Goal: Task Accomplishment & Management: Manage account settings

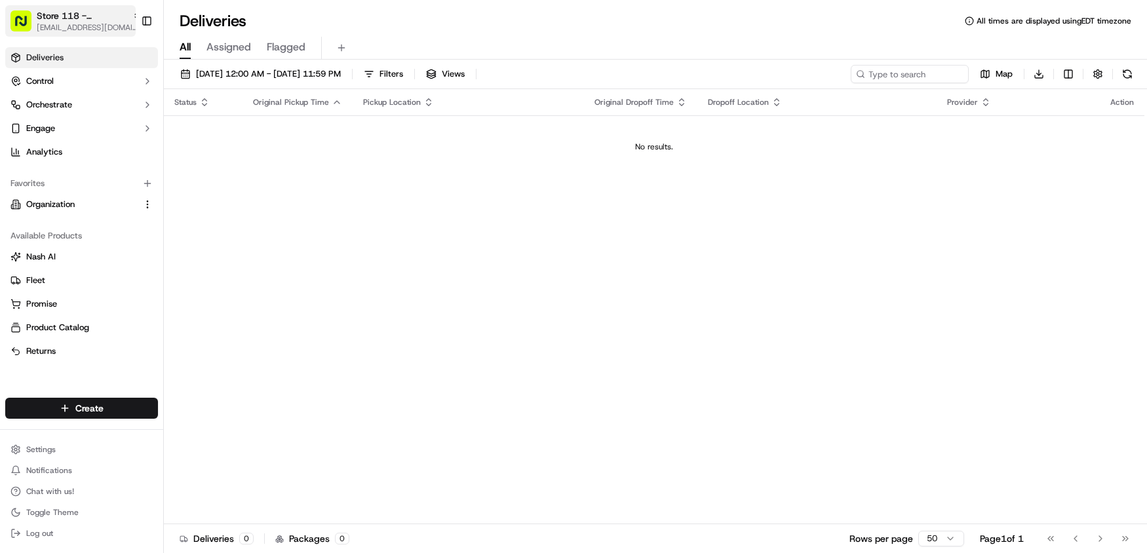
click at [90, 28] on span "[EMAIL_ADDRESS][DOMAIN_NAME]" at bounding box center [89, 27] width 105 height 10
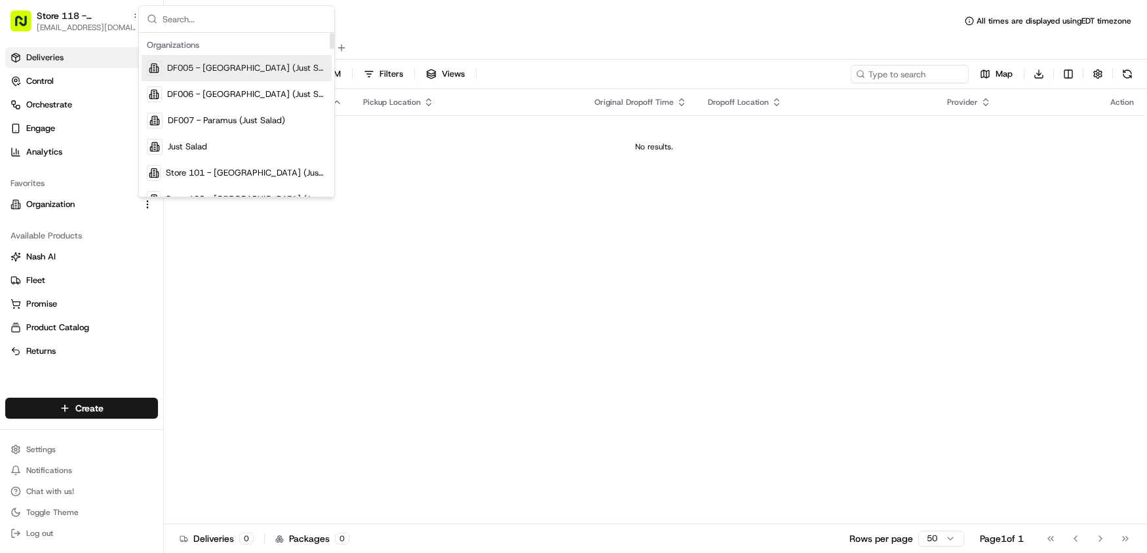
click at [205, 18] on input "text" at bounding box center [245, 19] width 164 height 26
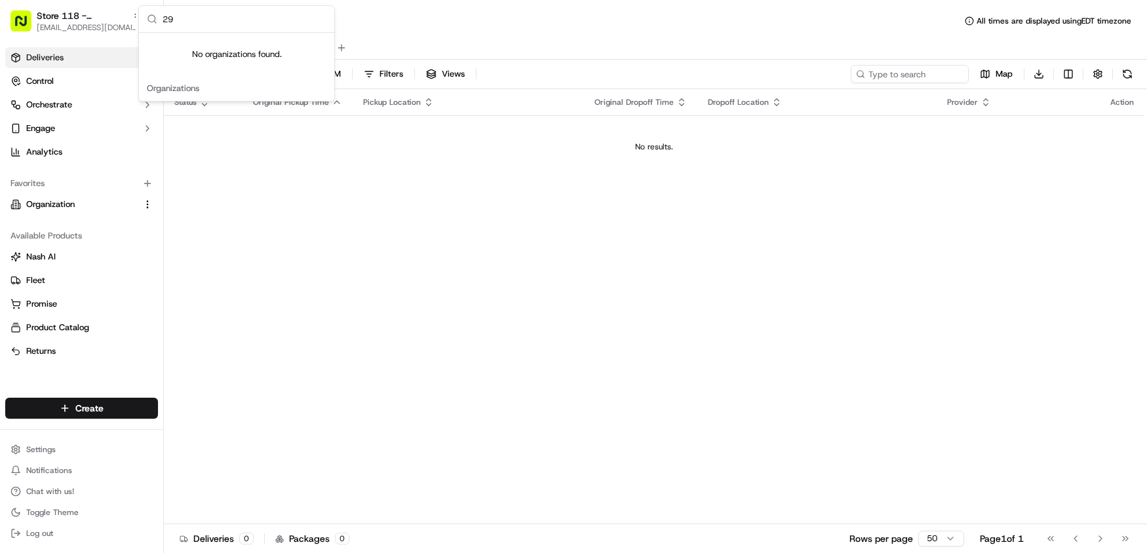
type input "2"
type input "lakeview"
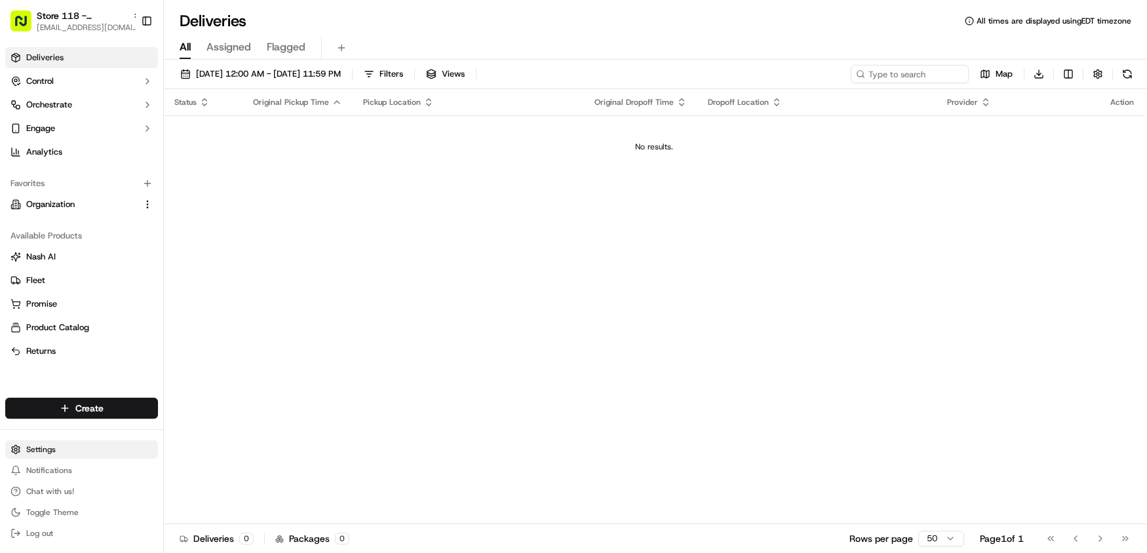
click at [62, 448] on html "Store 118 - Lakeview (Just Salad) [EMAIL_ADDRESS][DOMAIN_NAME] Toggle Sidebar D…" at bounding box center [573, 276] width 1147 height 553
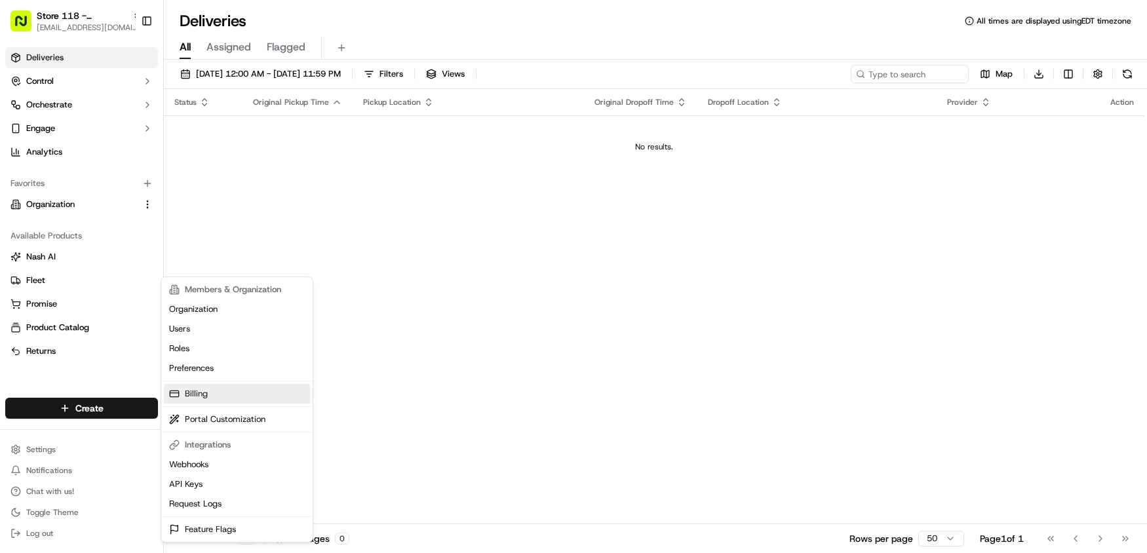
click at [228, 392] on link "Billing" at bounding box center [237, 394] width 146 height 20
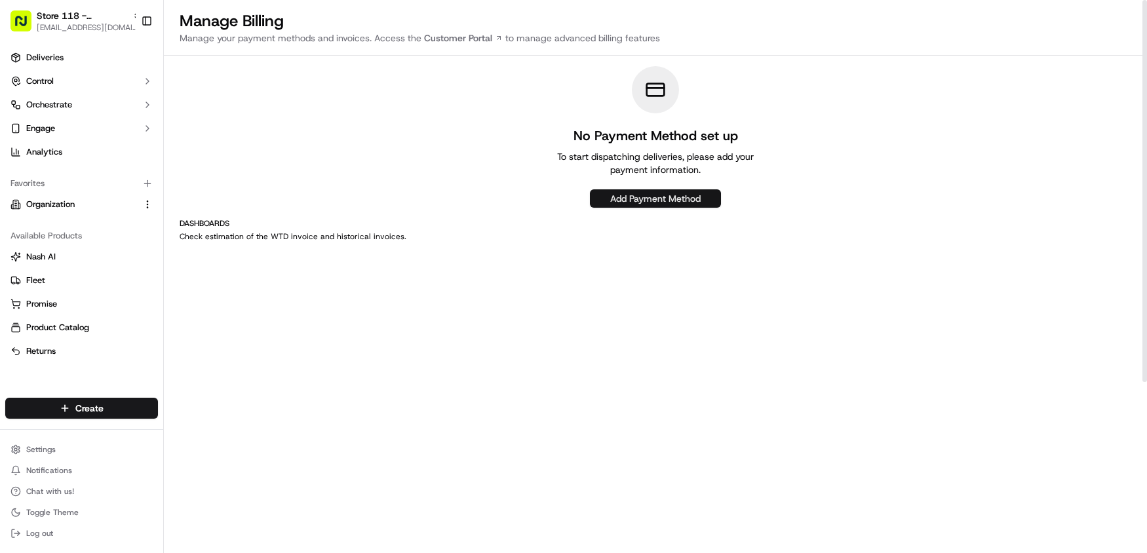
click at [660, 197] on button "Add Payment Method" at bounding box center [655, 198] width 131 height 18
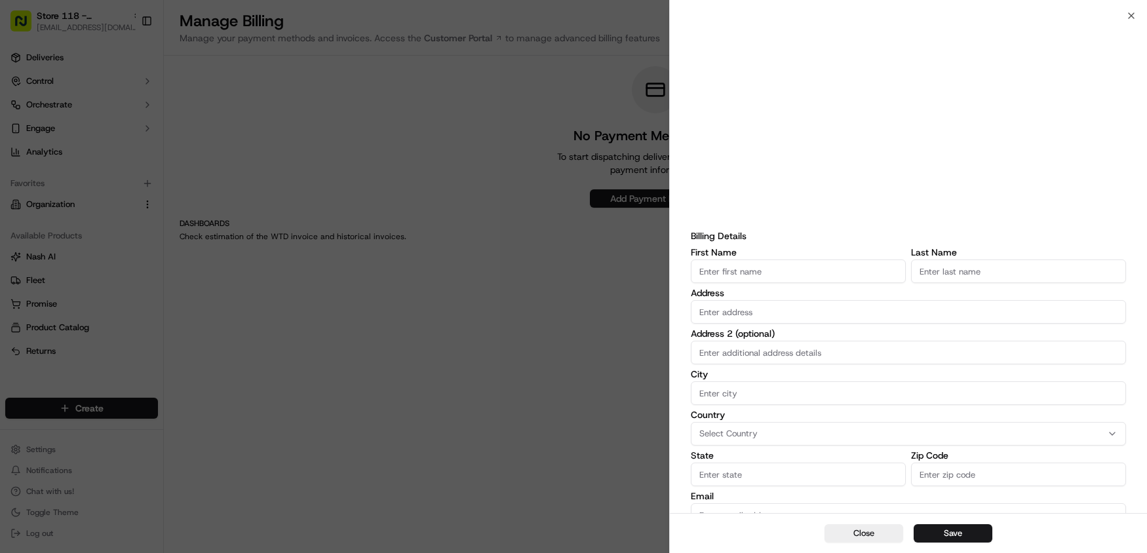
click at [437, 47] on div at bounding box center [573, 276] width 1147 height 553
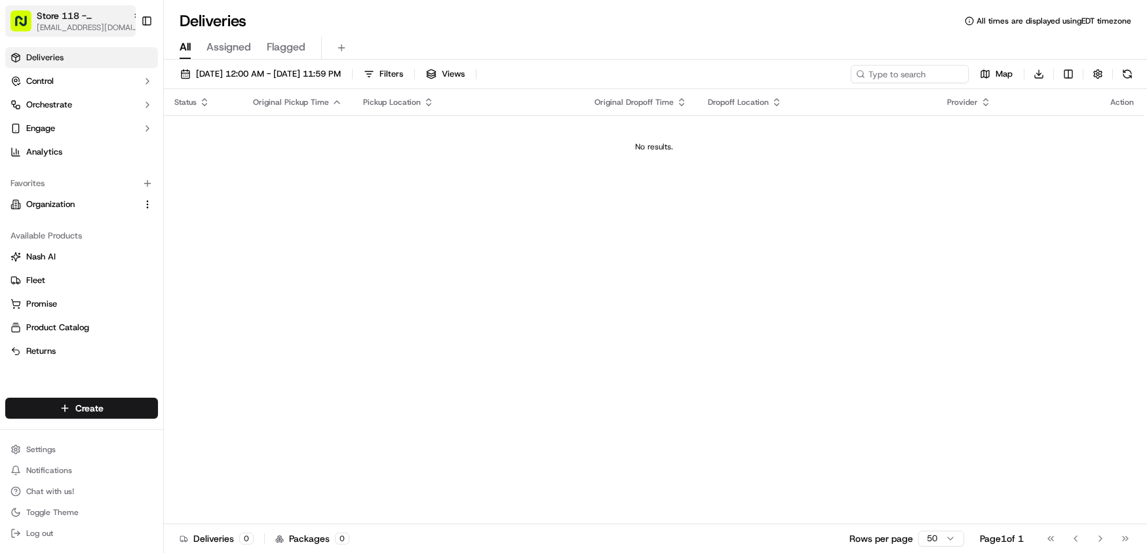
click at [70, 20] on span "Store 118 - [GEOGRAPHIC_DATA] (Just Salad)" at bounding box center [82, 15] width 90 height 13
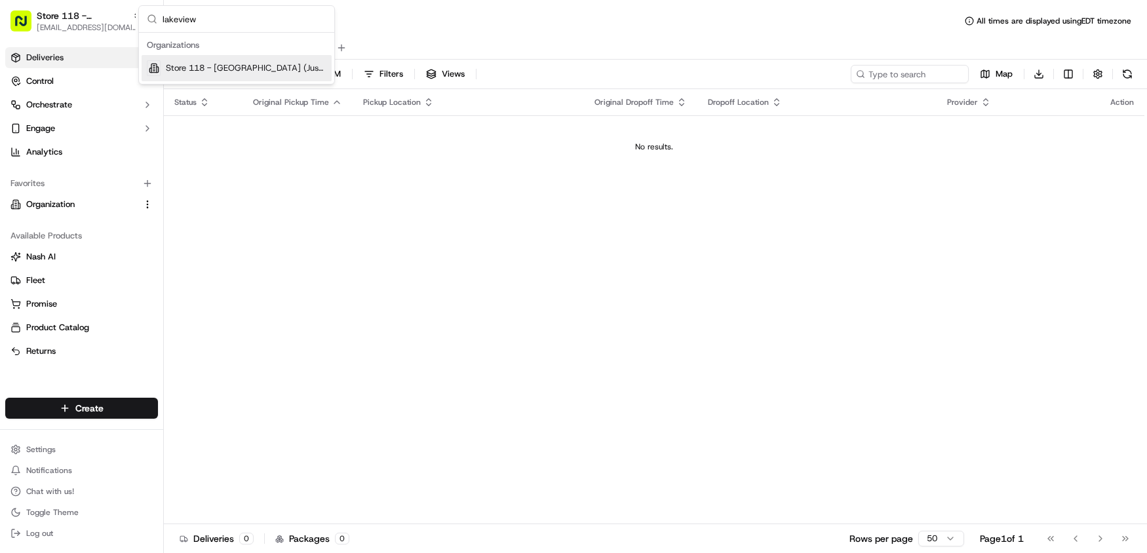
click at [199, 74] on div "Store 118 - [GEOGRAPHIC_DATA] (Just Salad)" at bounding box center [237, 68] width 190 height 26
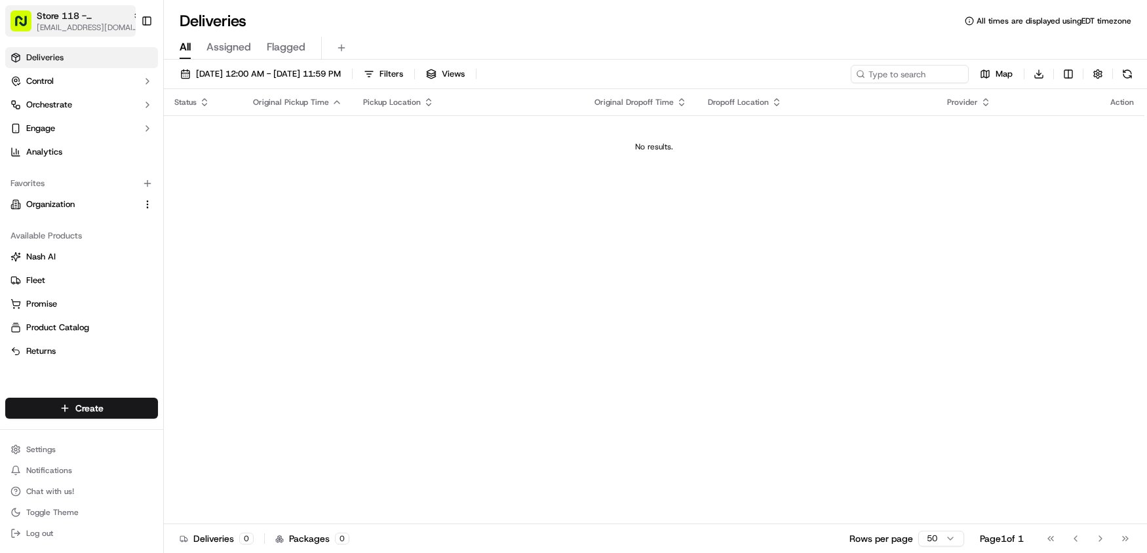
click at [96, 19] on span "Store 118 - [GEOGRAPHIC_DATA] (Just Salad)" at bounding box center [82, 15] width 90 height 13
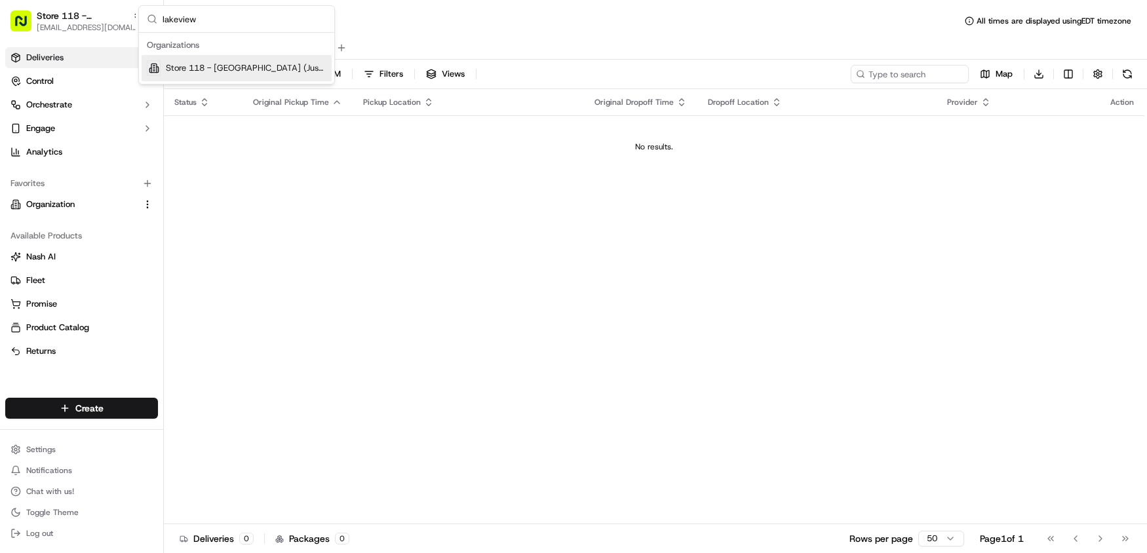
click at [199, 69] on span "Store 118 - [GEOGRAPHIC_DATA] (Just Salad)" at bounding box center [246, 68] width 161 height 12
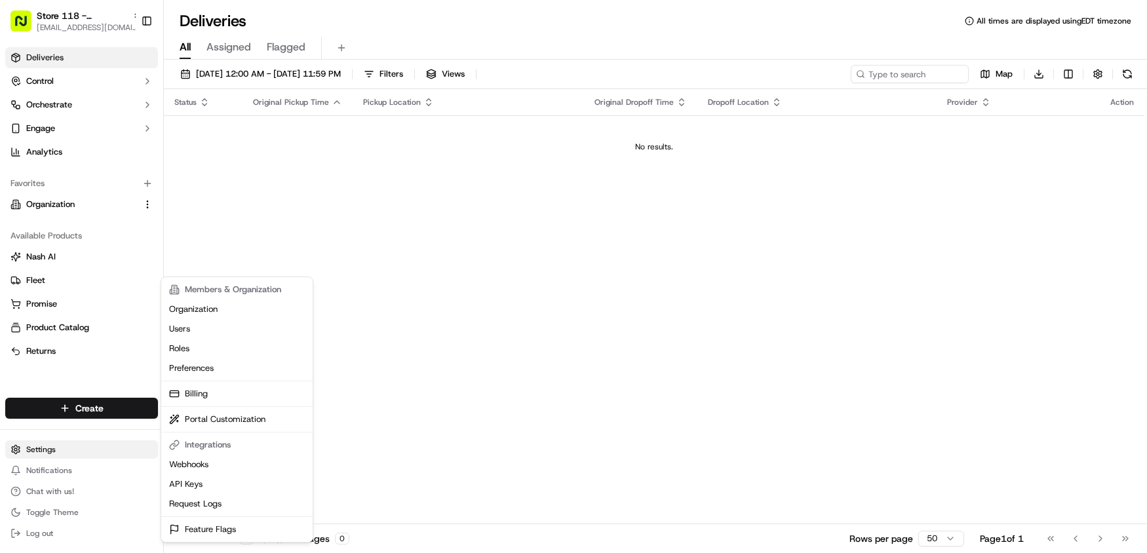
click at [47, 449] on html "Store 118 - Lakeview (Just Salad) [EMAIL_ADDRESS][DOMAIN_NAME] Toggle Sidebar D…" at bounding box center [573, 276] width 1147 height 553
click at [199, 393] on link "Billing" at bounding box center [237, 394] width 146 height 20
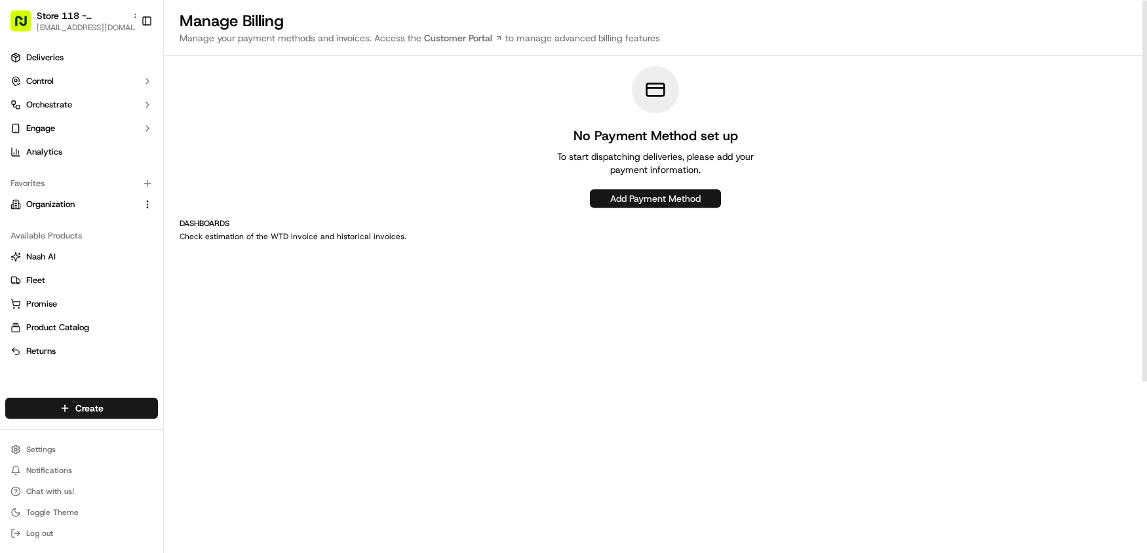
click at [621, 201] on button "Add Payment Method" at bounding box center [655, 198] width 131 height 18
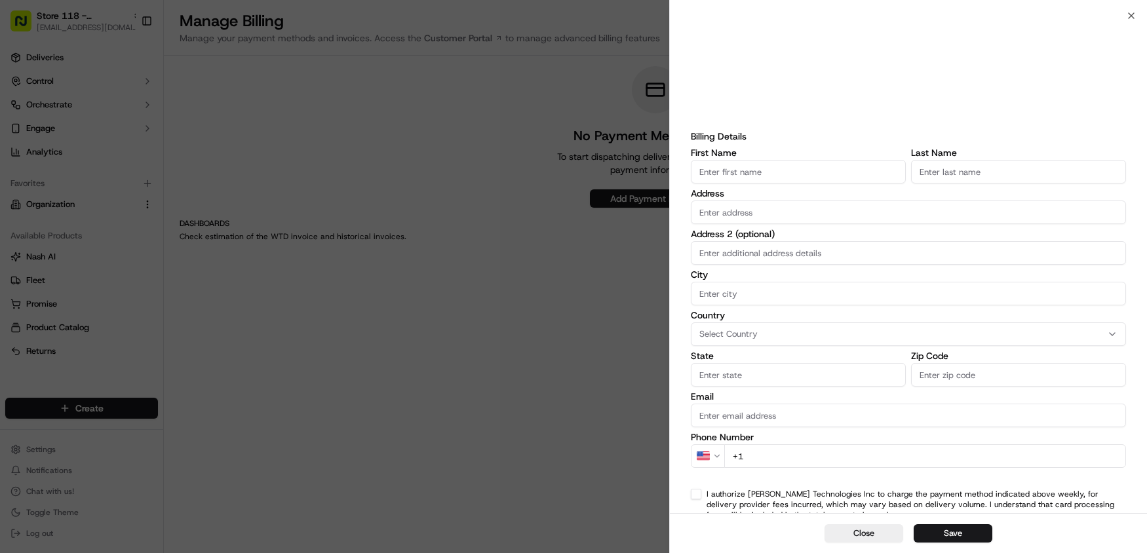
click at [817, 171] on input "First Name" at bounding box center [798, 172] width 215 height 24
type input "Just"
type input "Salad"
type input "[STREET_ADDRESS]"
type input "[US_STATE]"
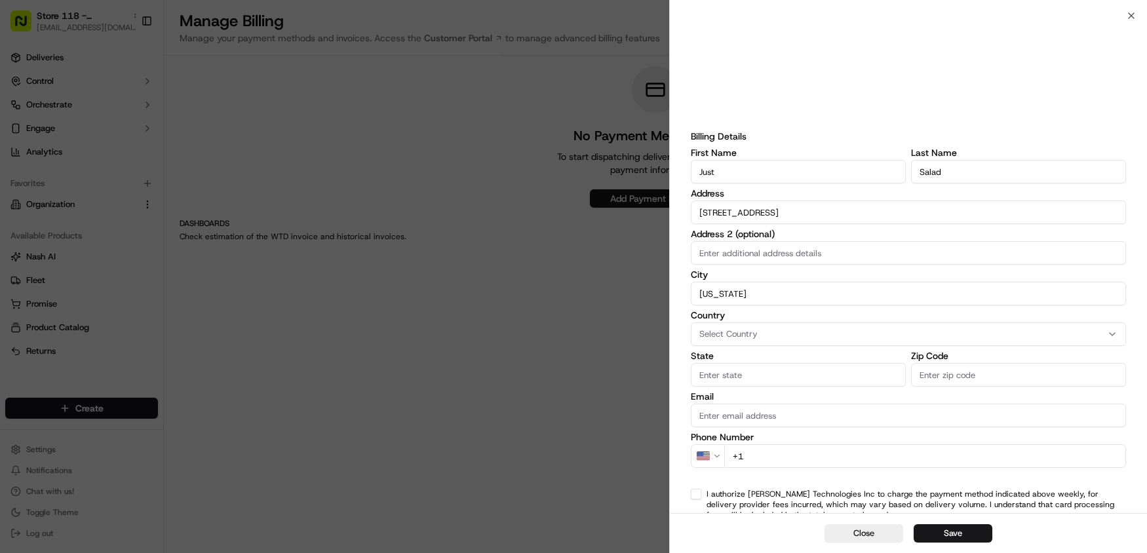
click at [821, 334] on div "Select Country" at bounding box center [908, 334] width 429 height 12
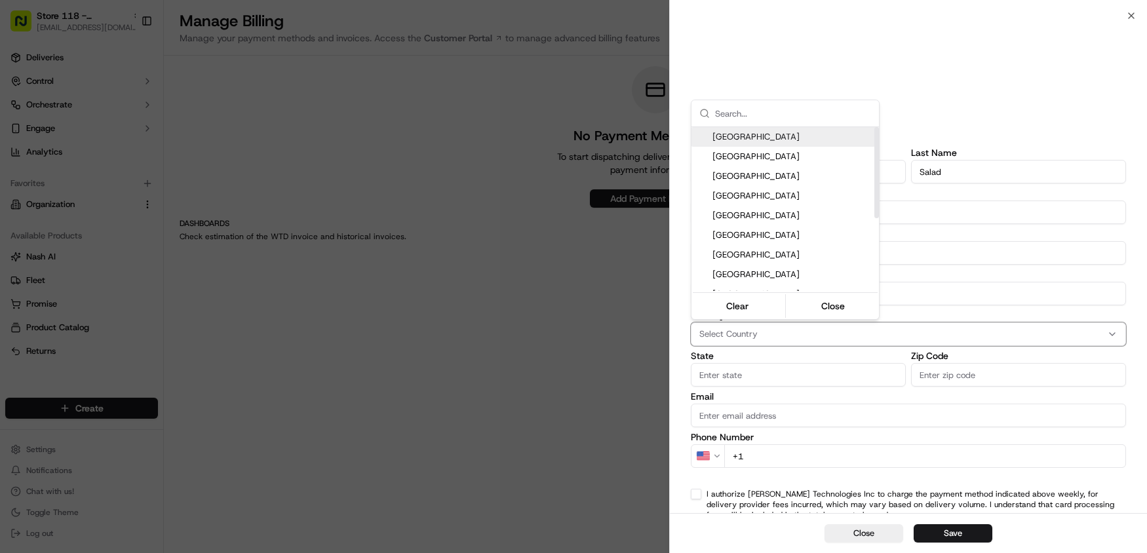
click at [822, 138] on span "[GEOGRAPHIC_DATA]" at bounding box center [793, 137] width 161 height 12
click at [804, 383] on div at bounding box center [573, 276] width 1147 height 553
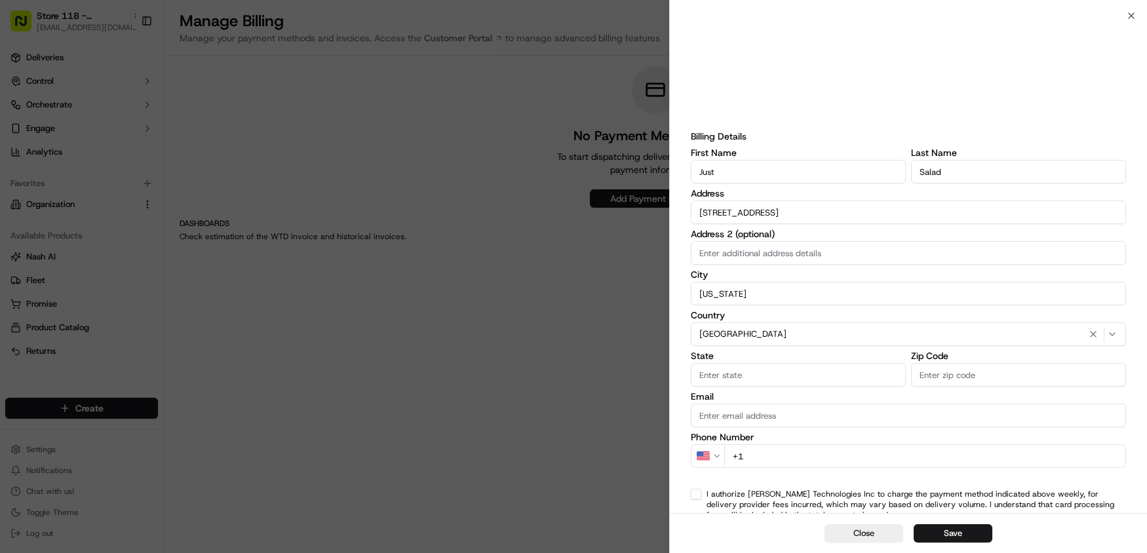
click at [819, 379] on input "State" at bounding box center [798, 375] width 215 height 24
type input "n"
type input "[US_STATE]"
type input "10022"
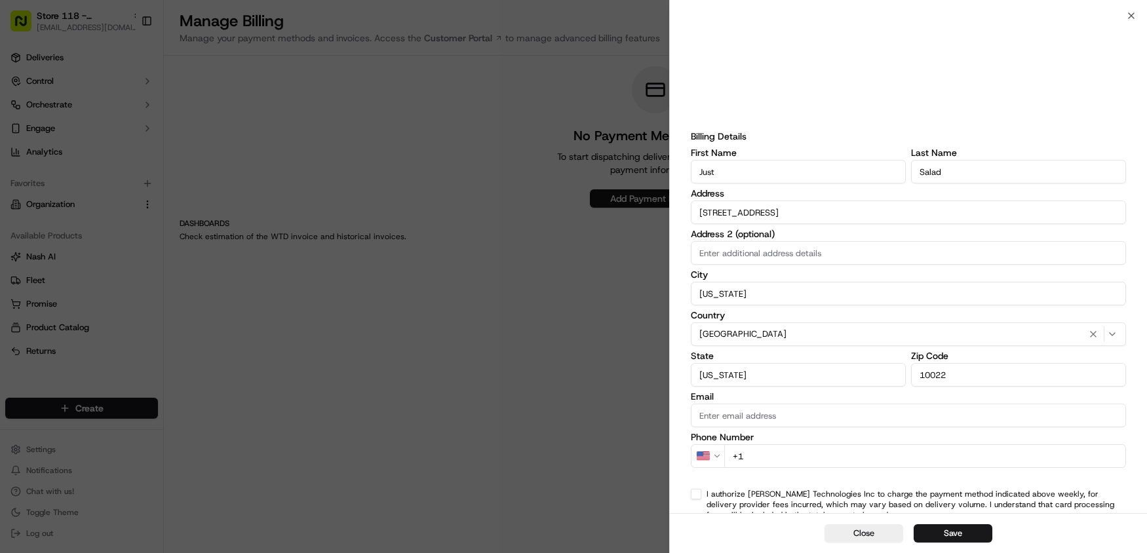
click at [834, 418] on input "Email" at bounding box center [908, 416] width 435 height 24
type input "[EMAIL_ADDRESS][DOMAIN_NAME]"
click at [894, 454] on input "+1" at bounding box center [925, 456] width 402 height 24
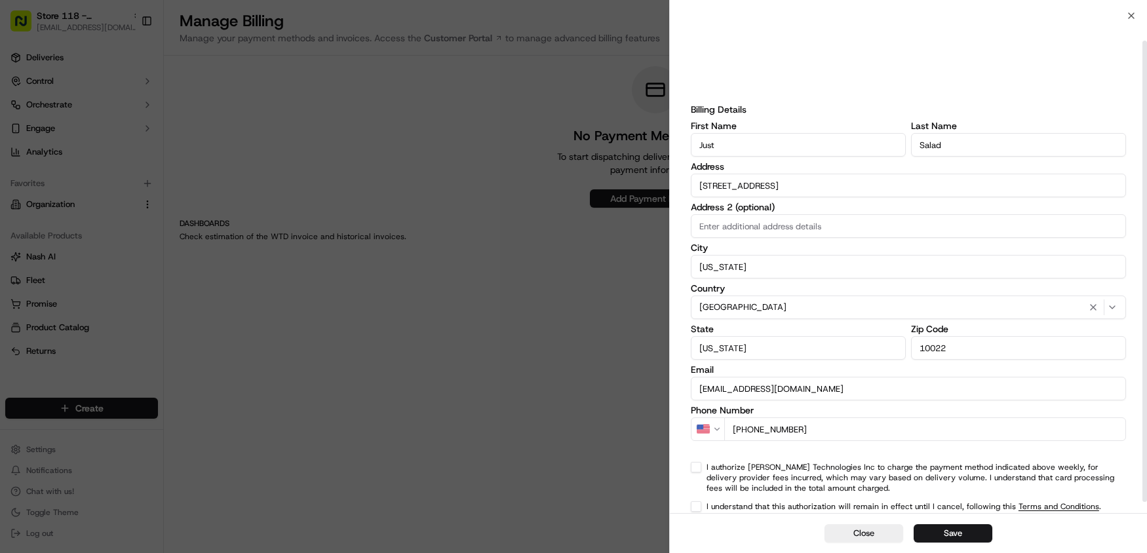
type input "[PHONE_NUMBER]"
click at [698, 469] on button "I authorize [PERSON_NAME] Technologies Inc to charge the payment method indicat…" at bounding box center [696, 467] width 10 height 10
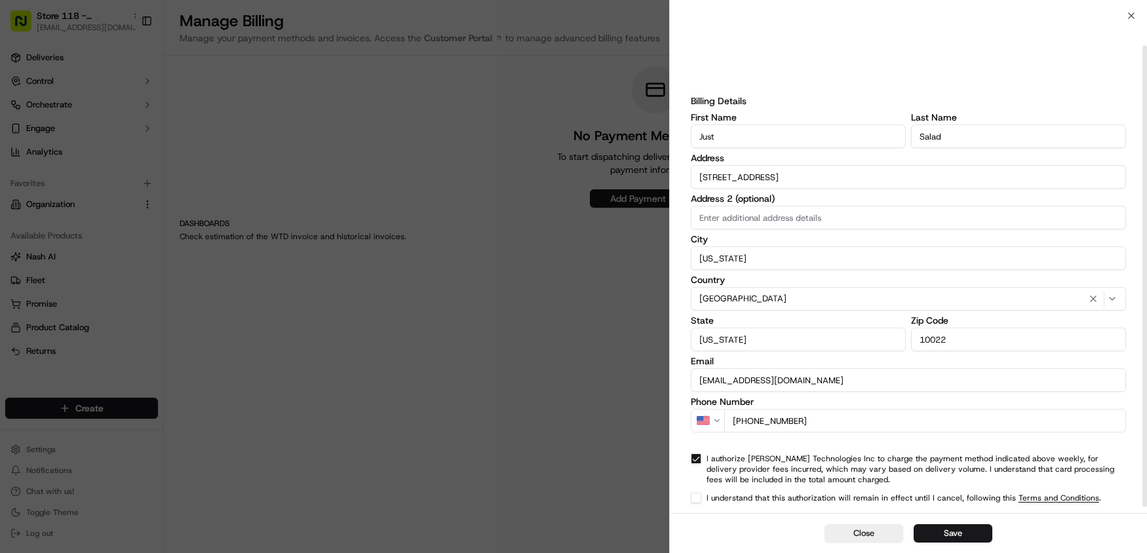
scroll to position [39, 0]
click at [692, 496] on button "I understand that this authorization will remain in effect until I cancel, foll…" at bounding box center [696, 495] width 10 height 10
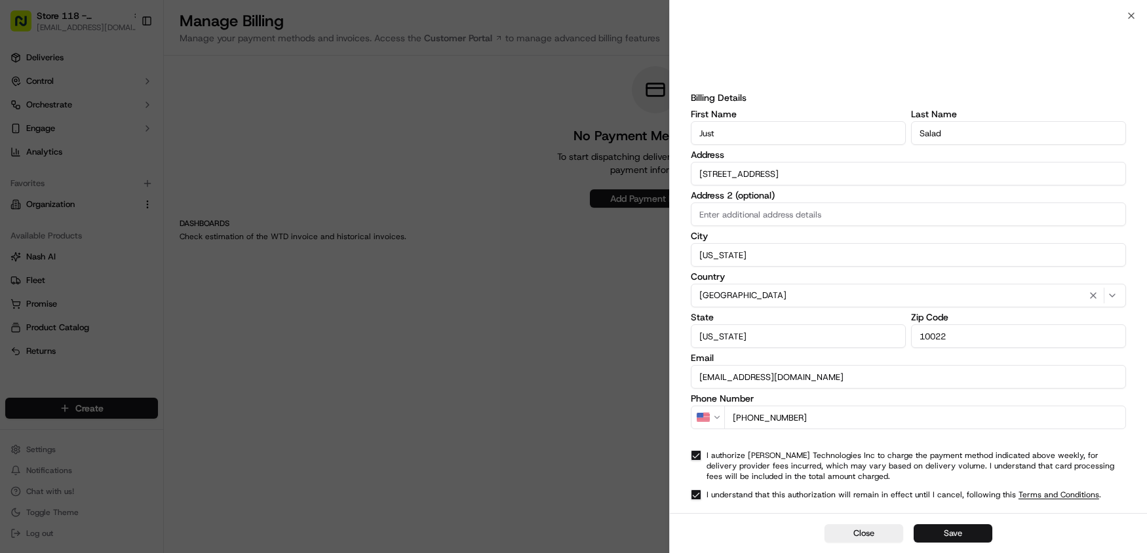
click at [959, 541] on button "Save" at bounding box center [953, 533] width 79 height 18
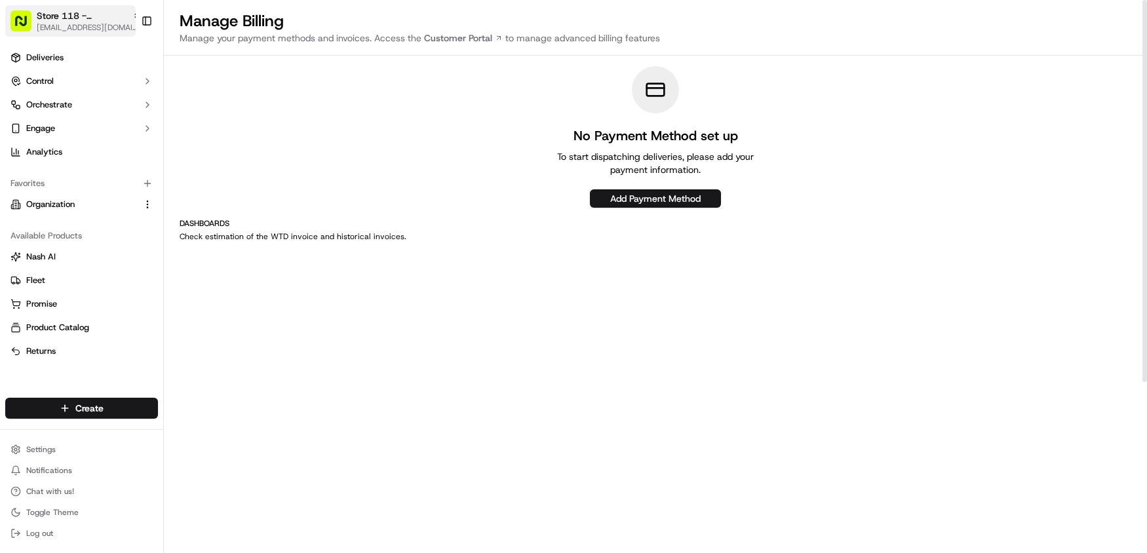
click at [109, 21] on span "Store 118 - [GEOGRAPHIC_DATA] (Just Salad)" at bounding box center [82, 15] width 90 height 13
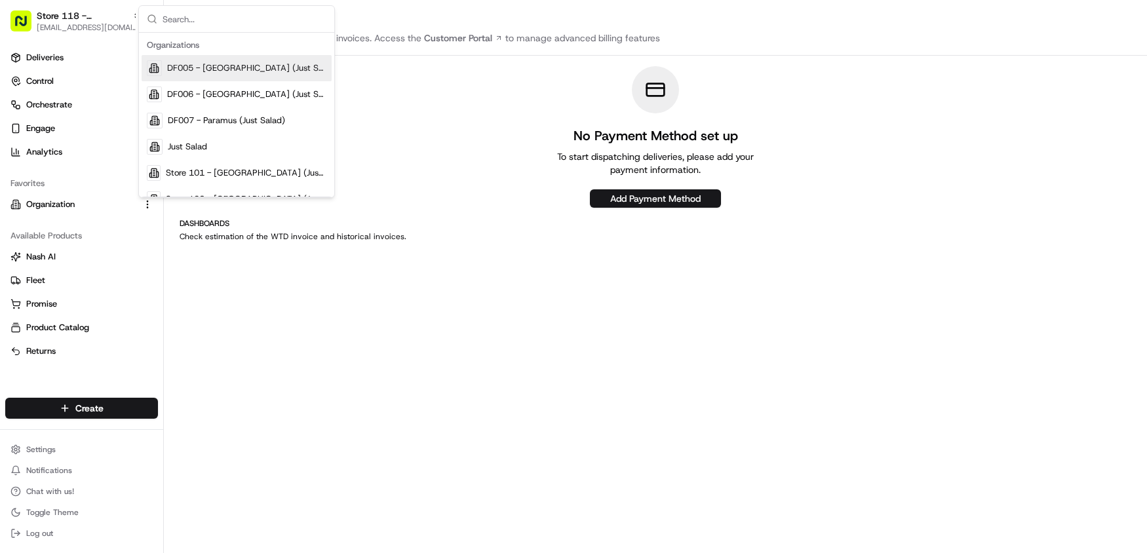
type input "s"
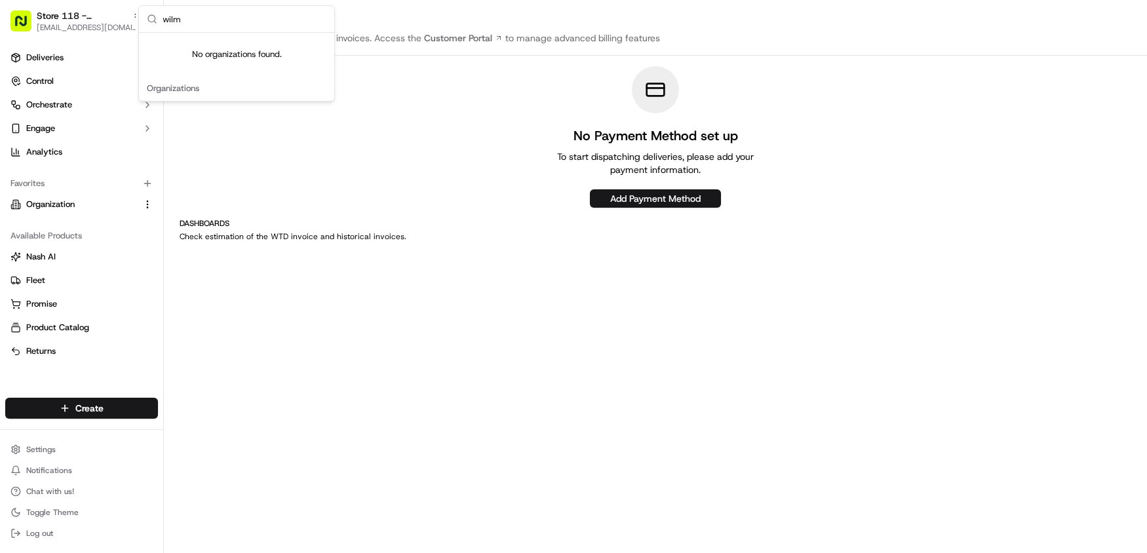
type input "wilm"
